Goal: Information Seeking & Learning: Get advice/opinions

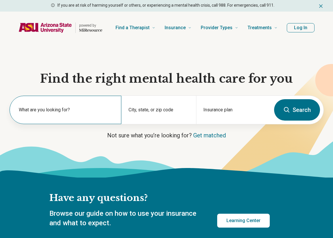
click at [75, 110] on label "What are you looking for?" at bounding box center [67, 109] width 96 height 7
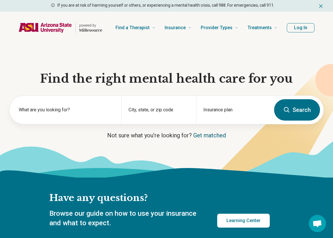
click at [200, 133] on link "Get matched" at bounding box center [209, 135] width 33 height 7
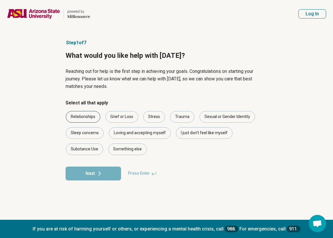
click at [90, 118] on div "Relationships" at bounding box center [83, 117] width 34 height 12
click at [162, 118] on div "Stress" at bounding box center [154, 117] width 22 height 12
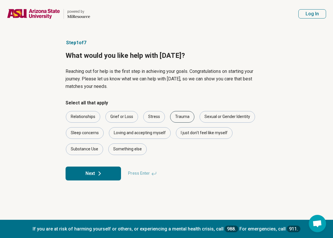
click at [186, 118] on div "Trauma" at bounding box center [182, 117] width 24 height 12
click at [185, 135] on div "I just don't feel like myself" at bounding box center [204, 133] width 57 height 12
click at [81, 150] on div "Substance Use" at bounding box center [84, 149] width 37 height 12
click at [108, 172] on button "Next" at bounding box center [93, 173] width 55 height 14
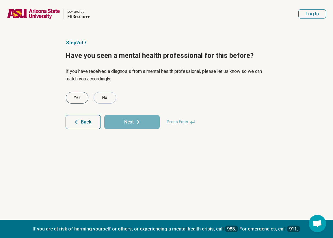
click at [80, 100] on div "Yes" at bounding box center [77, 98] width 23 height 12
click at [129, 120] on button "Next" at bounding box center [131, 122] width 55 height 14
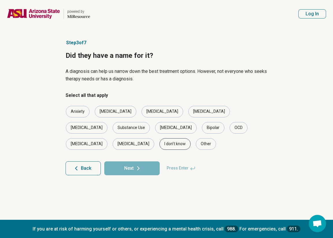
click at [191, 138] on div "I don’t know" at bounding box center [174, 144] width 31 height 12
click at [136, 165] on icon at bounding box center [138, 168] width 7 height 7
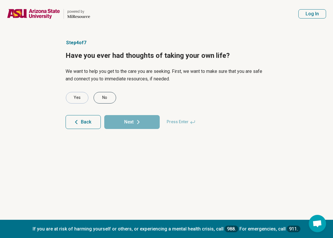
click at [103, 99] on div "No" at bounding box center [105, 98] width 23 height 12
click at [131, 125] on button "Next" at bounding box center [131, 122] width 55 height 14
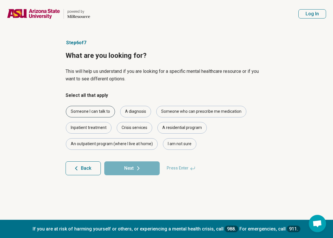
click at [105, 115] on div "Someone I can talk to" at bounding box center [90, 112] width 49 height 12
click at [167, 114] on div "Someone who can prescribe me medication" at bounding box center [201, 112] width 90 height 12
click at [143, 170] on button "Next" at bounding box center [131, 168] width 55 height 14
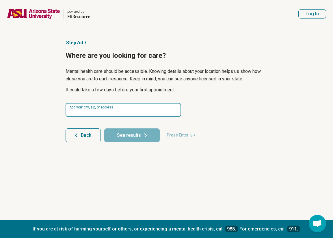
click at [135, 111] on input at bounding box center [124, 110] width 116 height 14
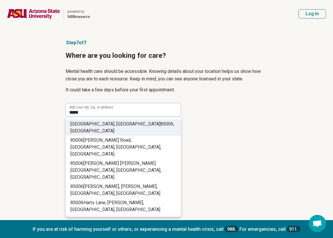
click at [134, 126] on li "Phoenix, AZ 85006 , USA" at bounding box center [123, 127] width 115 height 16
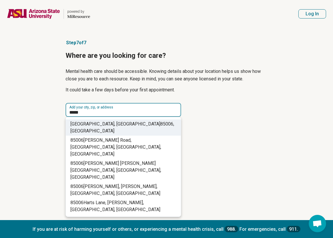
type input "**********"
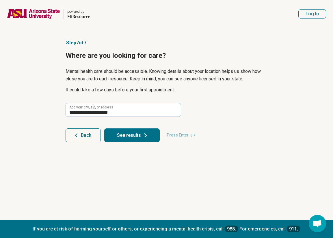
click at [132, 137] on button "See results" at bounding box center [131, 135] width 55 height 14
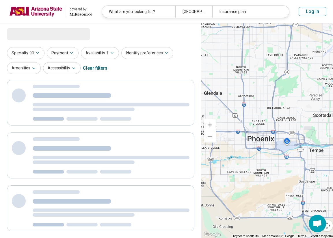
select select "***"
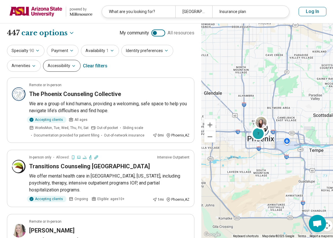
click at [73, 66] on icon "button" at bounding box center [73, 66] width 5 height 5
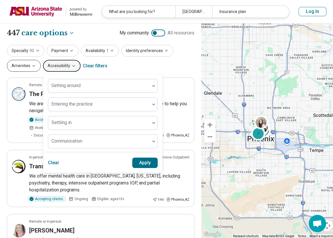
click at [36, 66] on button "Amenities" at bounding box center [24, 66] width 34 height 12
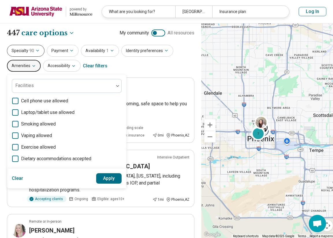
click at [38, 52] on icon "button" at bounding box center [37, 50] width 5 height 5
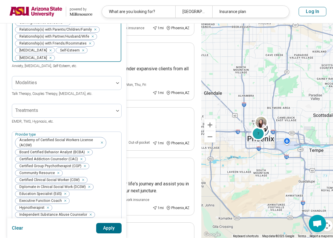
scroll to position [247, 0]
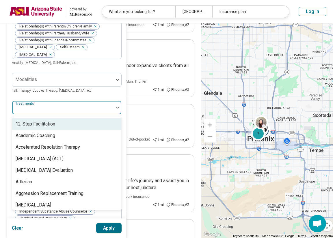
click at [41, 114] on div at bounding box center [62, 110] width 97 height 8
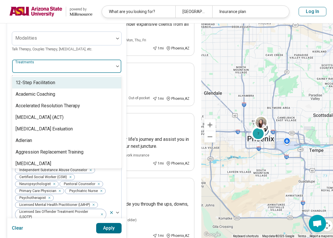
scroll to position [303, 0]
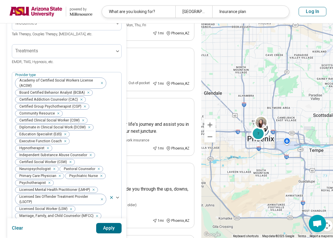
click at [53, 37] on div "Modalities Talk Therapy, Couples Therapy, Family Therapy, etc." at bounding box center [67, 26] width 110 height 21
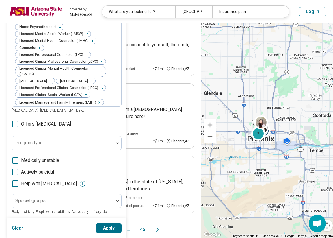
scroll to position [565, 0]
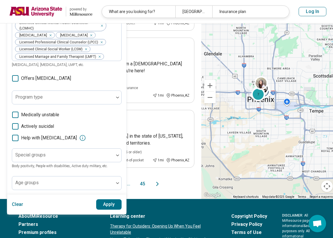
click at [15, 81] on icon at bounding box center [15, 78] width 6 height 6
click at [104, 209] on button "Apply" at bounding box center [109, 204] width 26 height 10
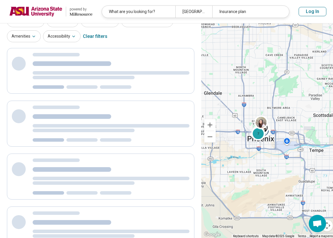
scroll to position [6, 0]
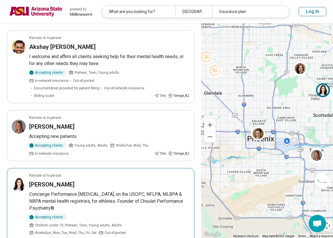
scroll to position [146, 0]
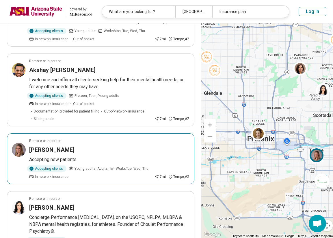
click at [64, 148] on h3 "Regan O'Brien" at bounding box center [51, 150] width 45 height 8
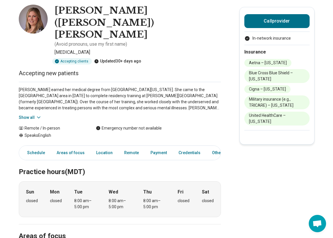
scroll to position [31, 0]
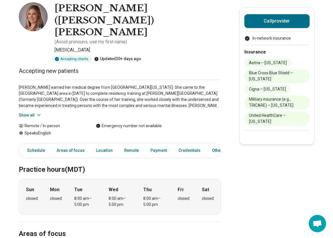
click at [38, 112] on icon at bounding box center [39, 115] width 6 height 6
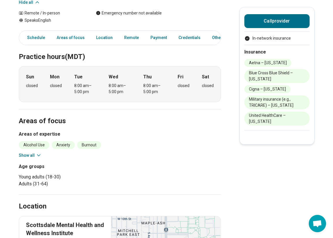
scroll to position [180, 0]
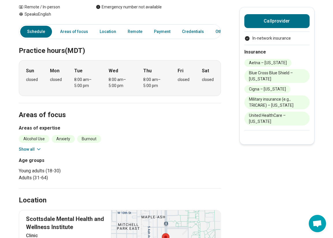
click at [33, 146] on button "Show all" at bounding box center [30, 149] width 23 height 6
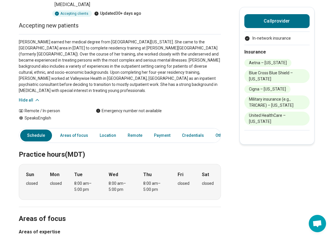
scroll to position [48, 0]
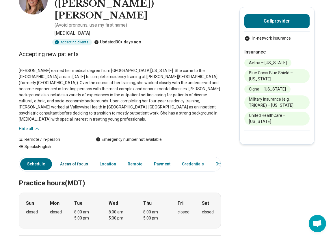
click at [83, 158] on link "Areas of focus" at bounding box center [74, 164] width 35 height 12
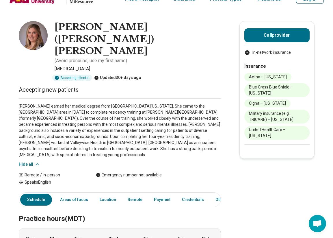
scroll to position [14, 0]
